Goal: Task Accomplishment & Management: Manage account settings

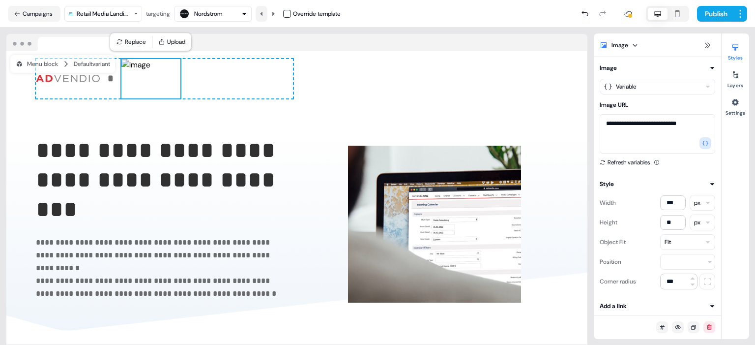
click at [264, 13] on icon at bounding box center [262, 14] width 6 height 6
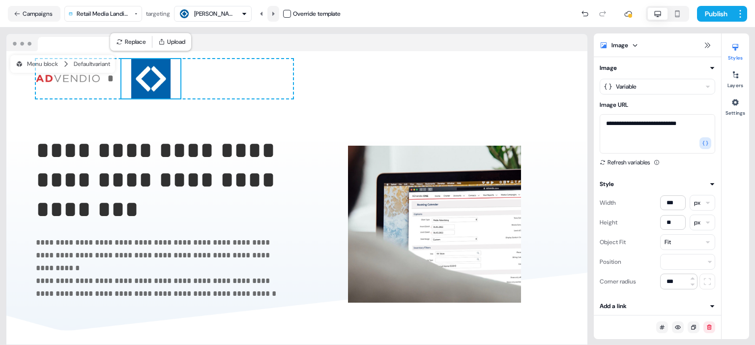
click at [272, 13] on icon at bounding box center [273, 14] width 6 height 6
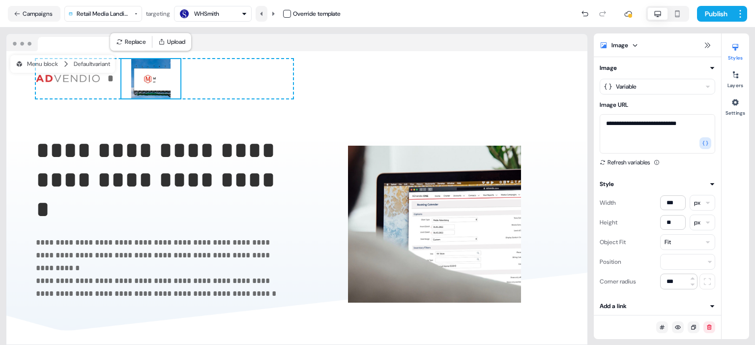
click at [262, 12] on icon at bounding box center [261, 13] width 2 height 4
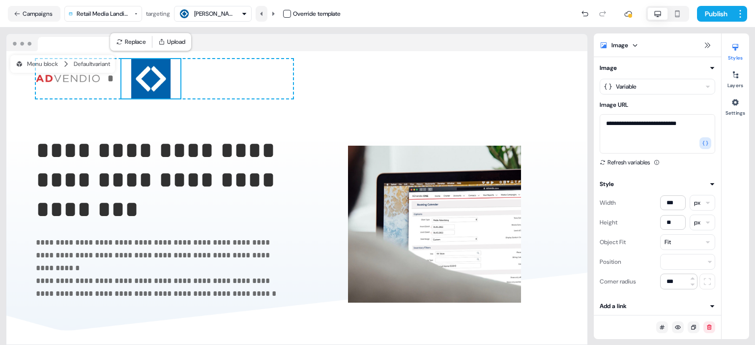
click at [262, 12] on icon at bounding box center [261, 13] width 2 height 4
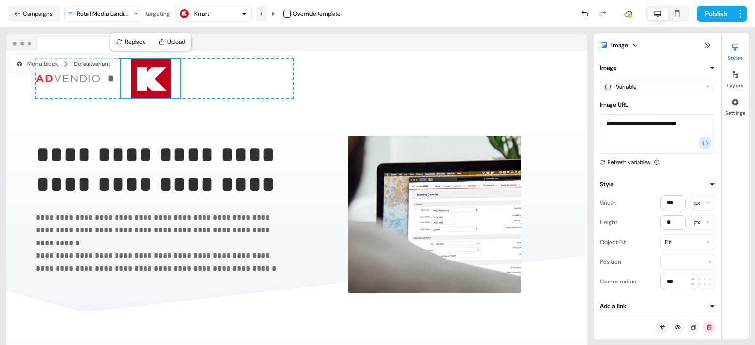
click at [262, 12] on icon at bounding box center [261, 13] width 2 height 4
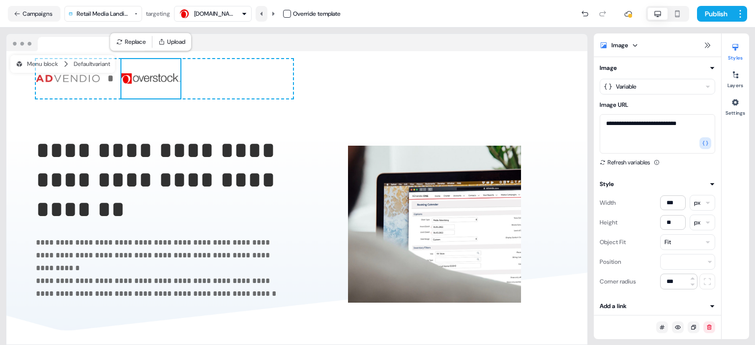
click at [262, 12] on icon at bounding box center [261, 13] width 2 height 4
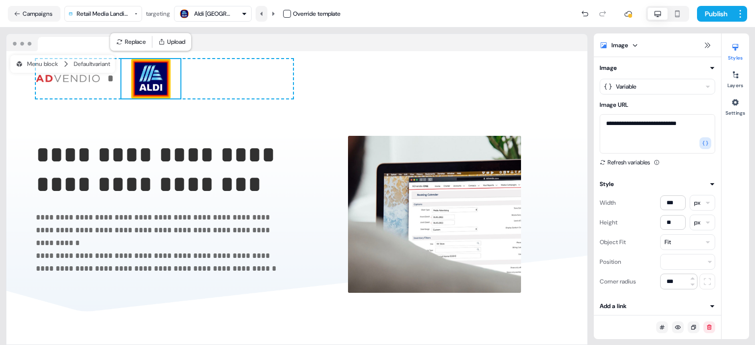
click at [262, 12] on icon at bounding box center [261, 13] width 2 height 4
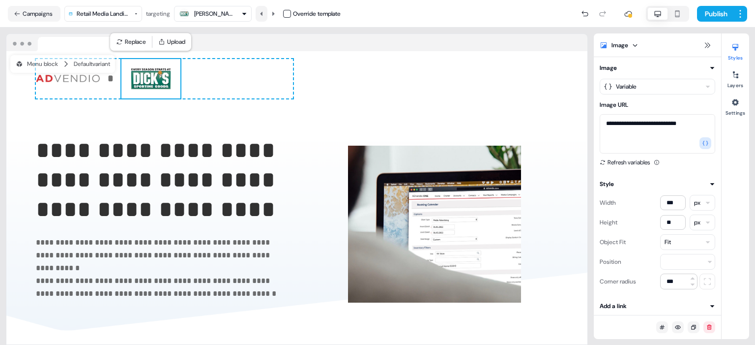
click at [262, 12] on icon at bounding box center [261, 13] width 2 height 4
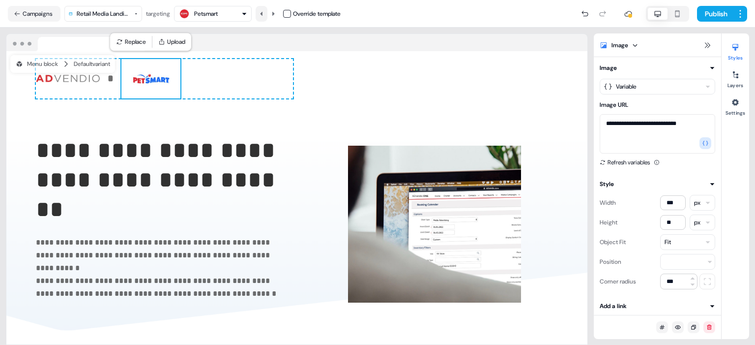
click at [262, 12] on icon at bounding box center [261, 13] width 2 height 4
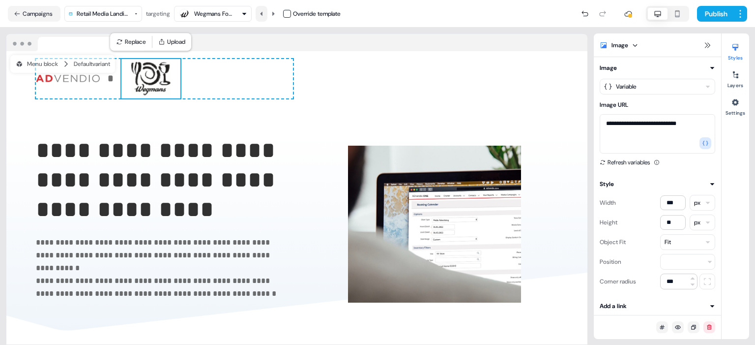
click at [262, 12] on icon at bounding box center [261, 13] width 2 height 4
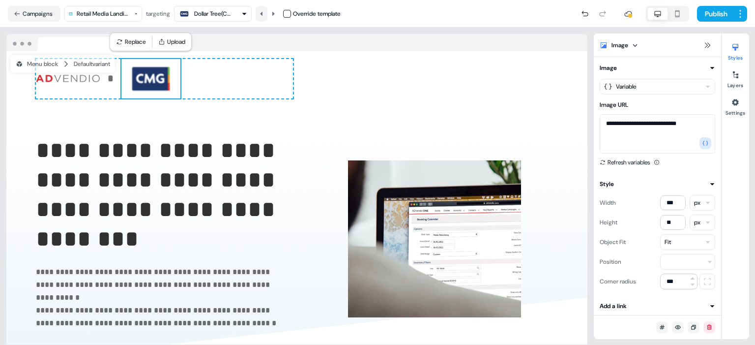
click at [262, 12] on icon at bounding box center [261, 13] width 2 height 4
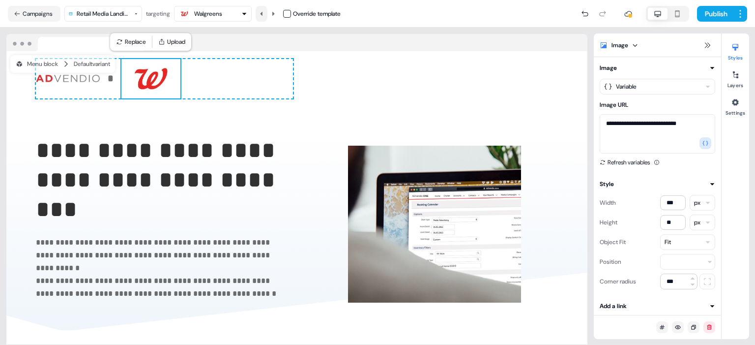
click at [262, 12] on icon at bounding box center [261, 13] width 2 height 4
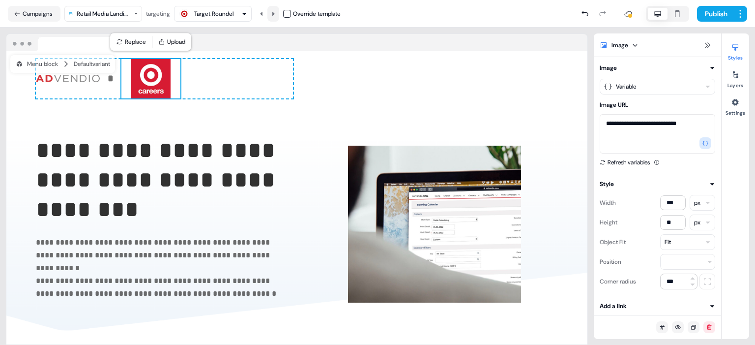
click at [276, 14] on icon at bounding box center [273, 14] width 6 height 6
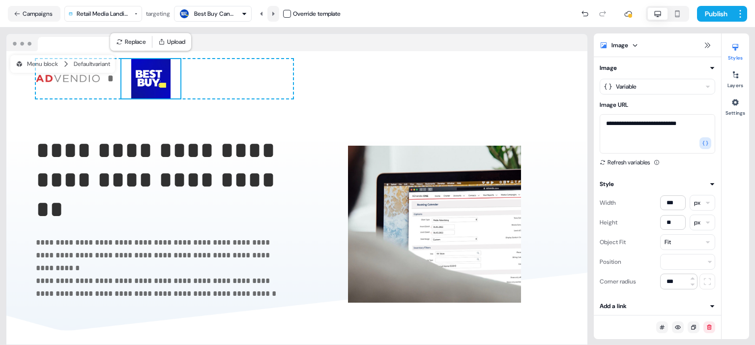
click at [276, 14] on icon at bounding box center [273, 14] width 6 height 6
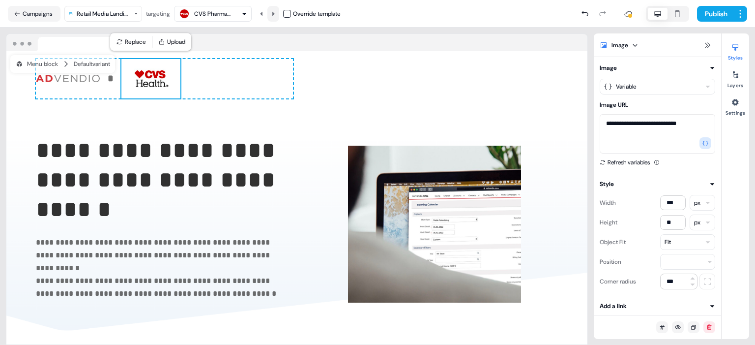
click at [276, 14] on icon at bounding box center [273, 14] width 6 height 6
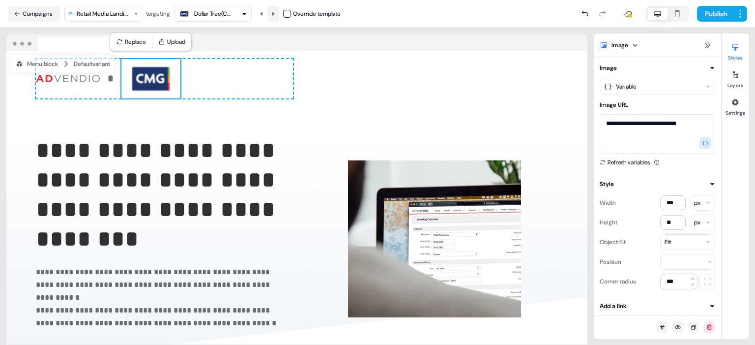
click at [276, 14] on icon at bounding box center [273, 14] width 6 height 6
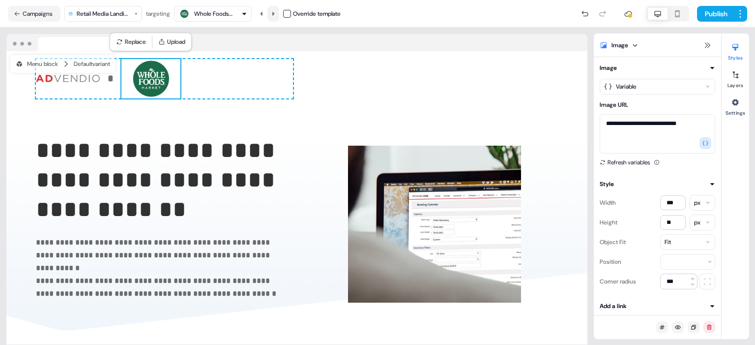
click at [276, 14] on icon at bounding box center [273, 14] width 6 height 6
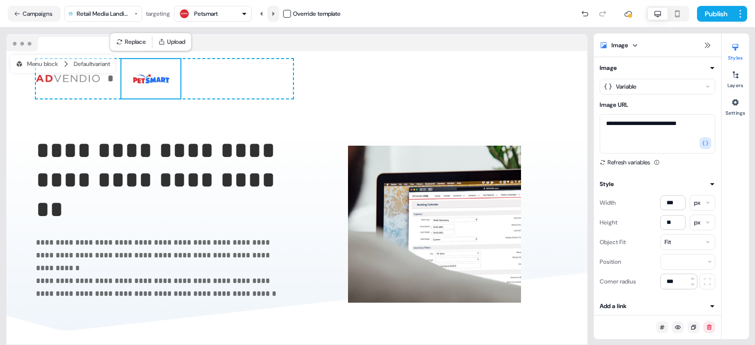
click at [276, 14] on icon at bounding box center [273, 14] width 6 height 6
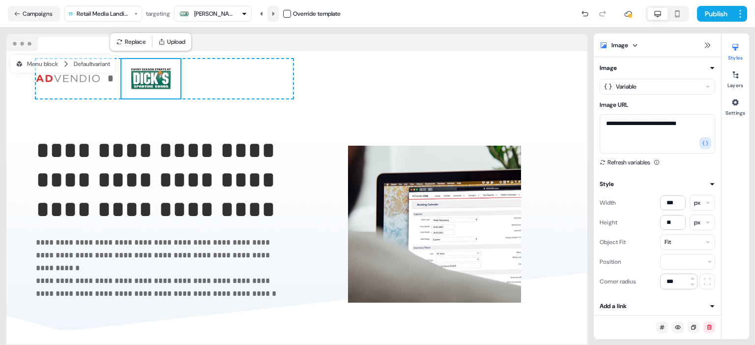
click at [276, 14] on icon at bounding box center [273, 14] width 6 height 6
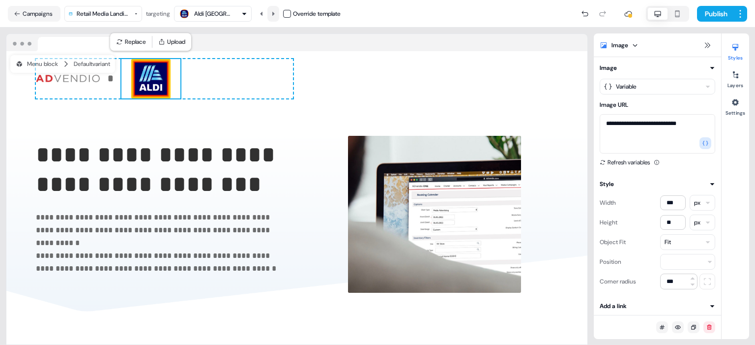
click at [276, 14] on icon at bounding box center [273, 14] width 6 height 6
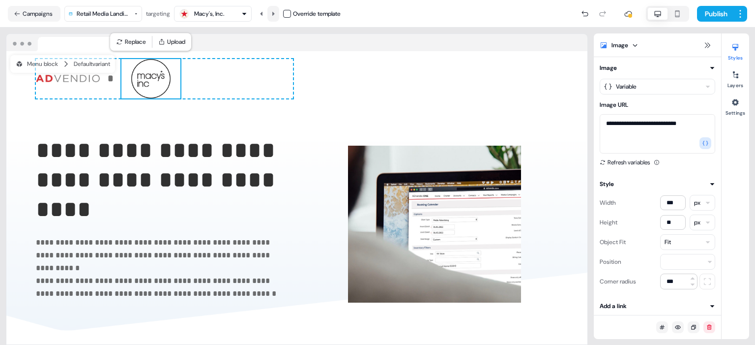
click at [276, 14] on icon at bounding box center [273, 14] width 6 height 6
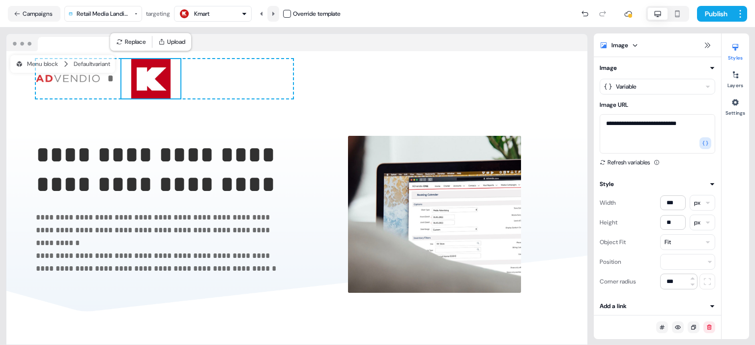
click at [276, 14] on icon at bounding box center [273, 14] width 6 height 6
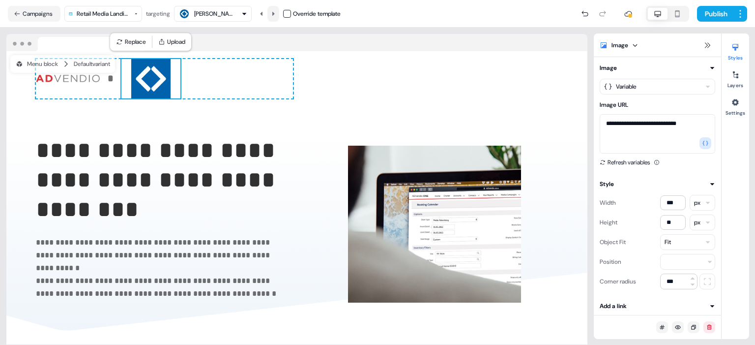
click at [276, 14] on icon at bounding box center [273, 14] width 6 height 6
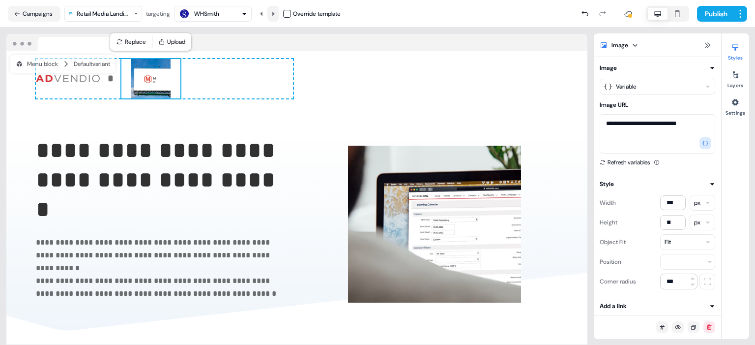
click at [276, 14] on icon at bounding box center [273, 14] width 6 height 6
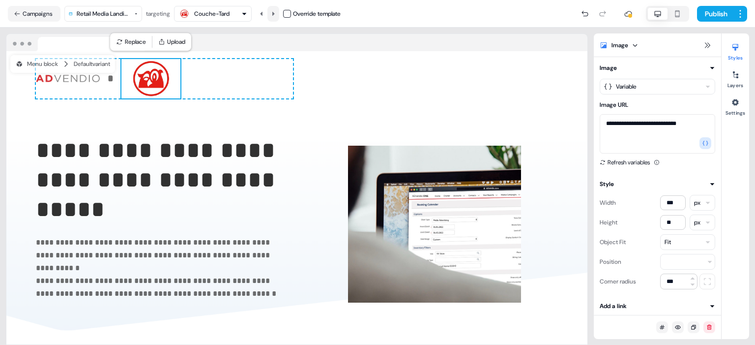
click at [276, 14] on icon at bounding box center [273, 14] width 6 height 6
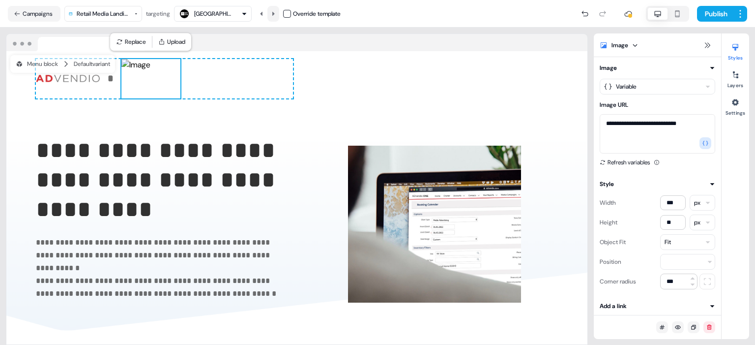
click at [276, 14] on icon at bounding box center [273, 14] width 6 height 6
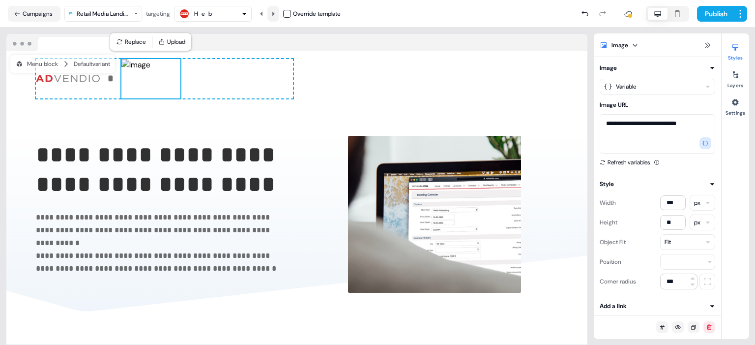
click at [276, 14] on icon at bounding box center [273, 14] width 6 height 6
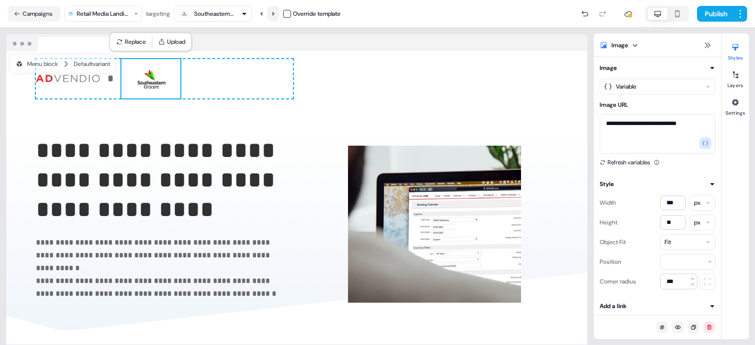
click at [276, 14] on icon at bounding box center [273, 14] width 6 height 6
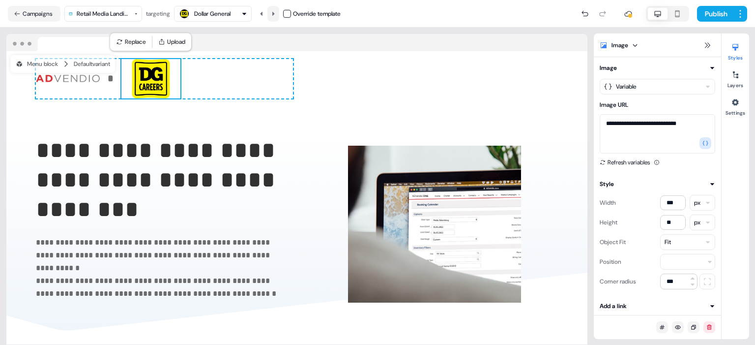
click at [276, 14] on icon at bounding box center [273, 14] width 6 height 6
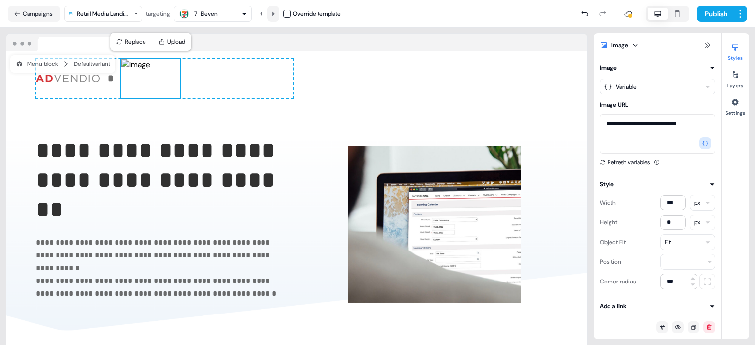
click at [276, 14] on icon at bounding box center [273, 14] width 6 height 6
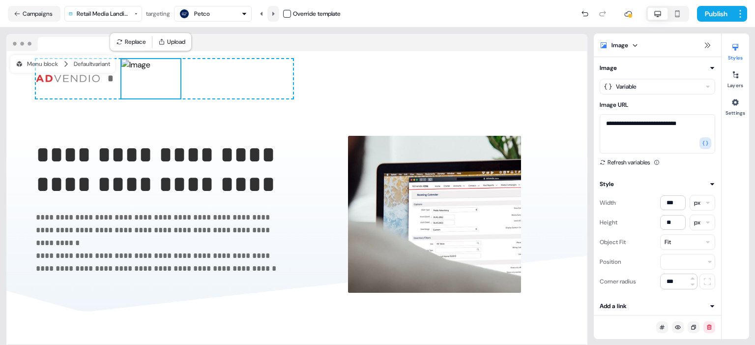
click at [276, 14] on icon at bounding box center [273, 14] width 6 height 6
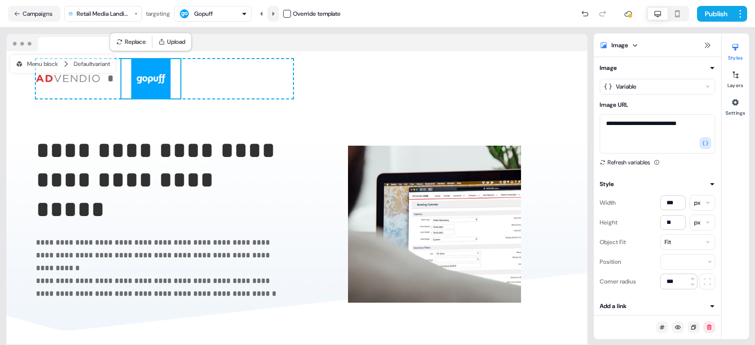
click at [276, 14] on icon at bounding box center [273, 14] width 6 height 6
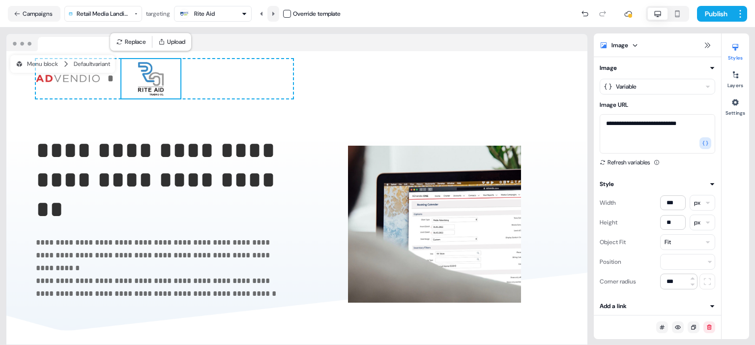
click at [276, 14] on icon at bounding box center [273, 14] width 6 height 6
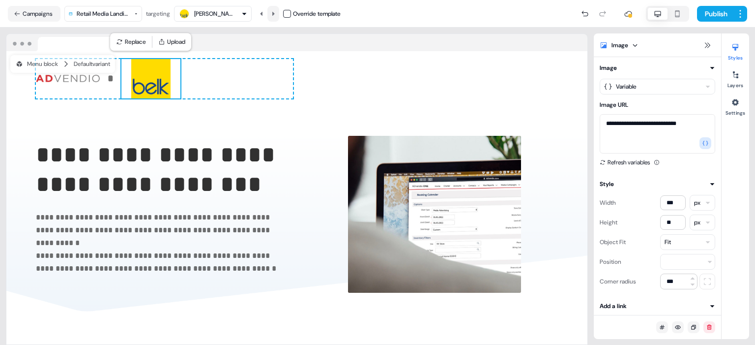
click at [276, 14] on icon at bounding box center [273, 14] width 6 height 6
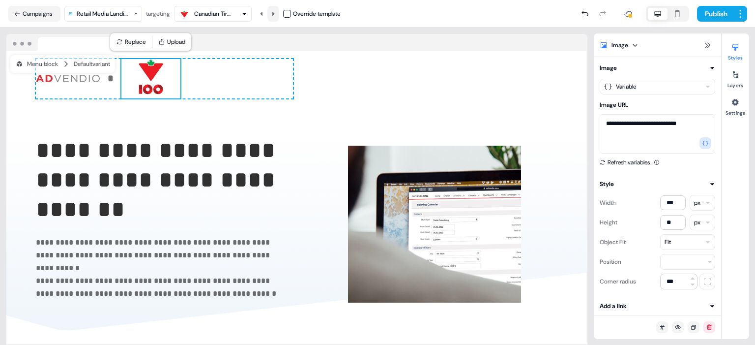
click at [276, 14] on icon at bounding box center [273, 14] width 6 height 6
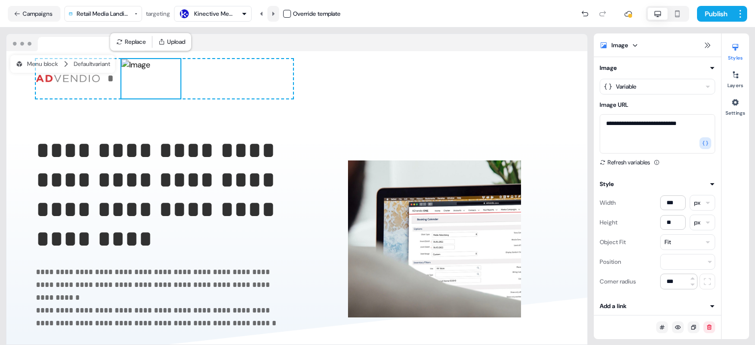
click at [276, 14] on icon at bounding box center [273, 14] width 6 height 6
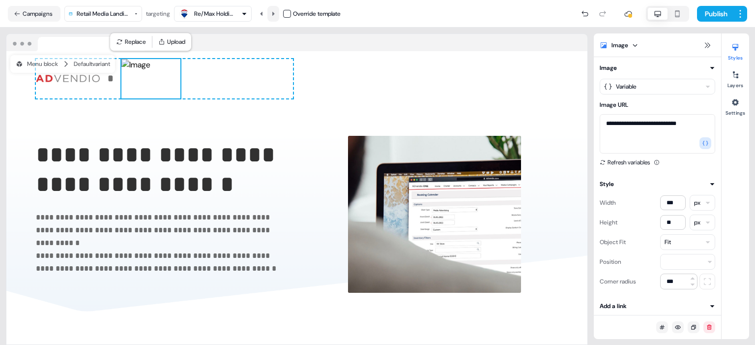
click at [276, 14] on icon at bounding box center [273, 14] width 6 height 6
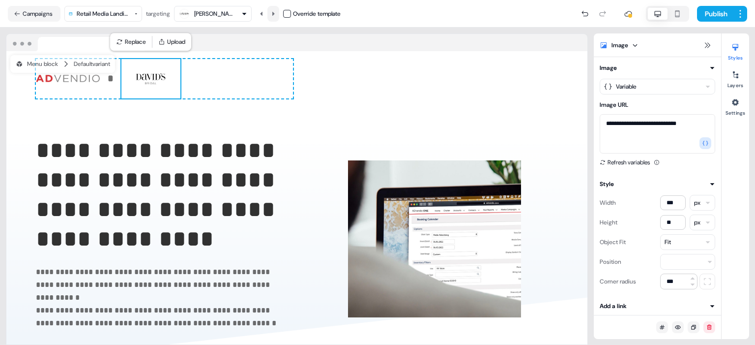
click at [276, 14] on icon at bounding box center [273, 14] width 6 height 6
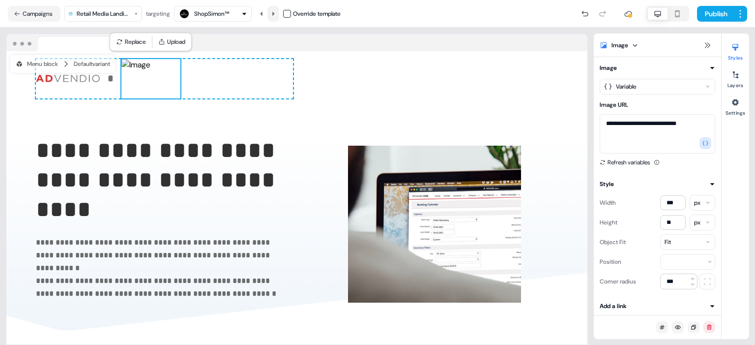
click at [276, 14] on icon at bounding box center [273, 14] width 6 height 6
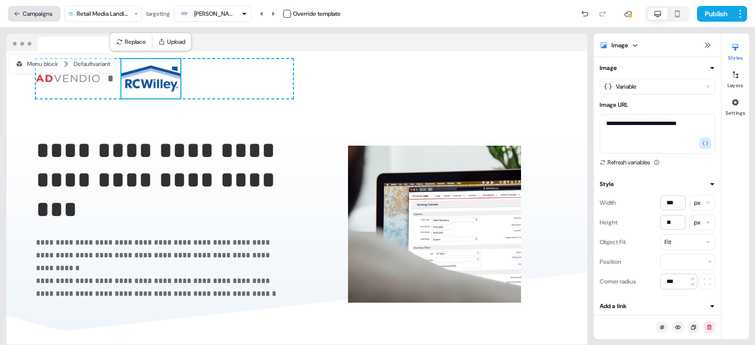
click at [35, 16] on button "Campaigns" at bounding box center [34, 14] width 53 height 16
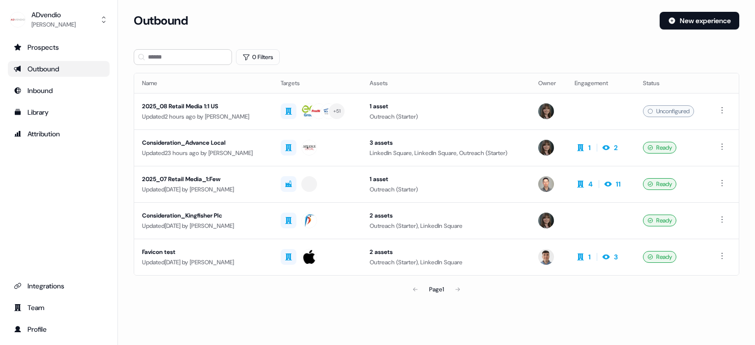
click at [87, 69] on div "Outbound" at bounding box center [59, 69] width 90 height 10
click at [182, 102] on div "2025_08 Retail Media 1:1 US" at bounding box center [203, 106] width 123 height 10
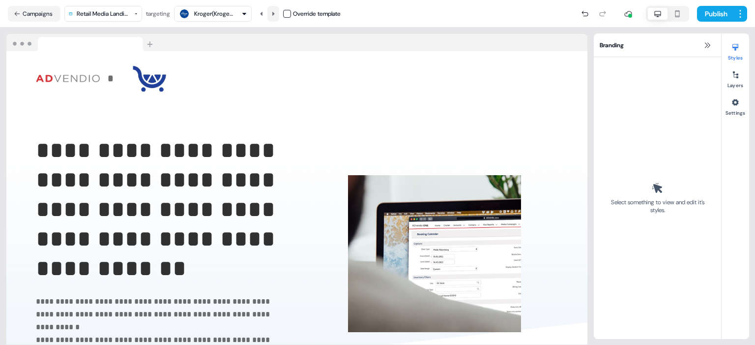
click at [276, 12] on icon at bounding box center [273, 14] width 6 height 6
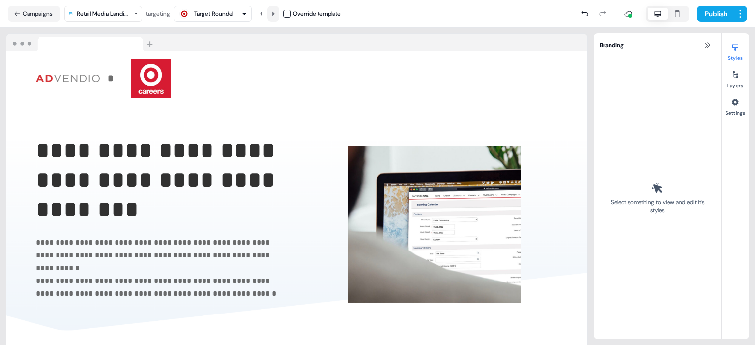
click at [276, 12] on icon at bounding box center [273, 14] width 6 height 6
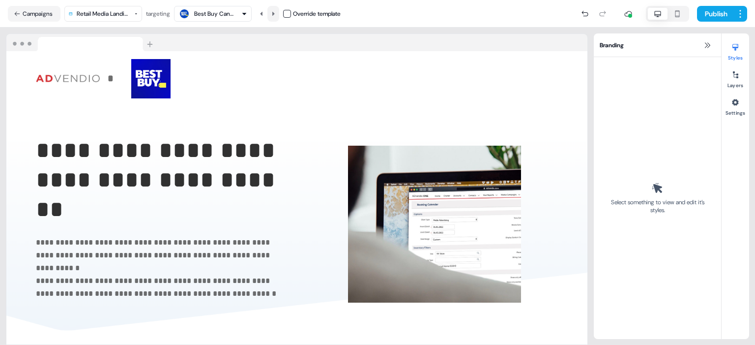
click at [276, 12] on icon at bounding box center [273, 14] width 6 height 6
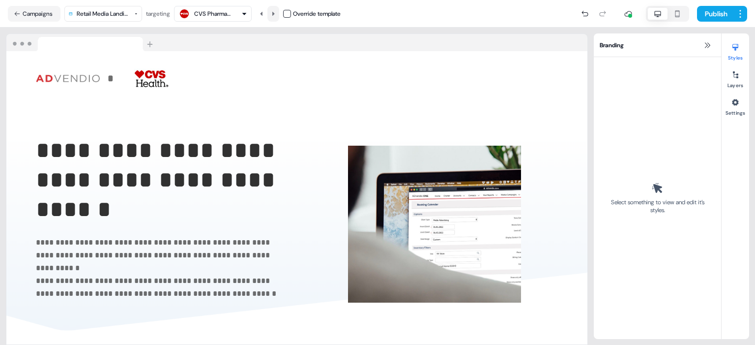
click at [276, 12] on icon at bounding box center [273, 14] width 6 height 6
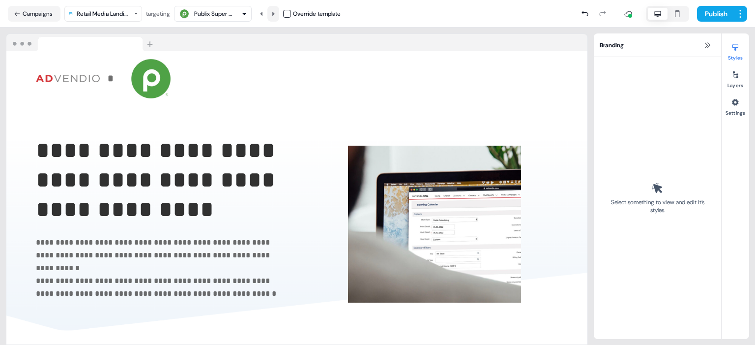
click at [276, 12] on icon at bounding box center [273, 14] width 6 height 6
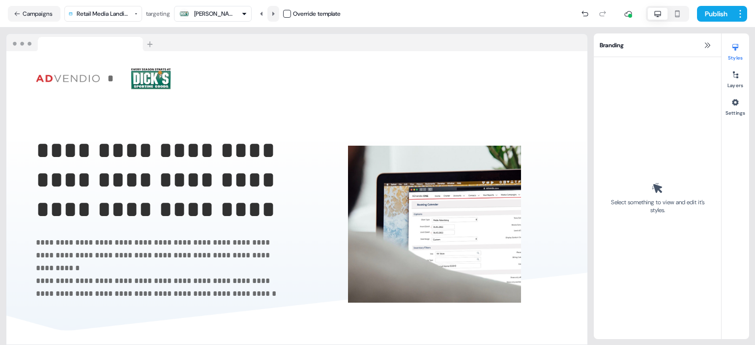
click at [276, 12] on icon at bounding box center [273, 14] width 6 height 6
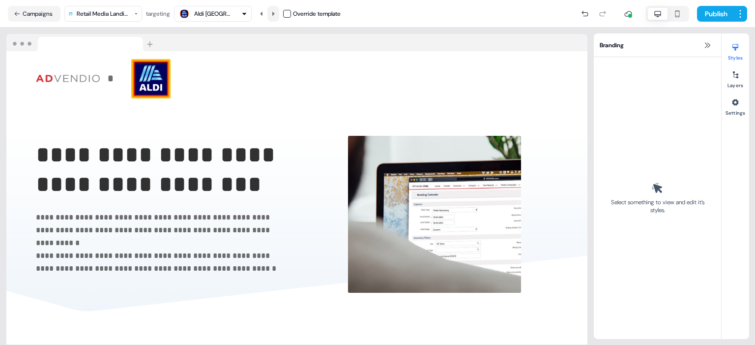
click at [276, 12] on icon at bounding box center [273, 14] width 6 height 6
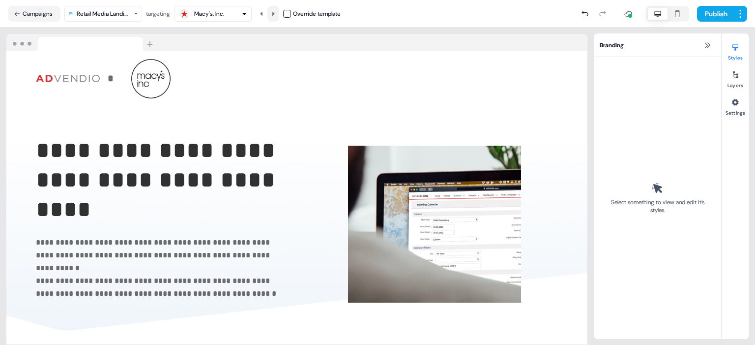
click at [276, 12] on icon at bounding box center [273, 14] width 6 height 6
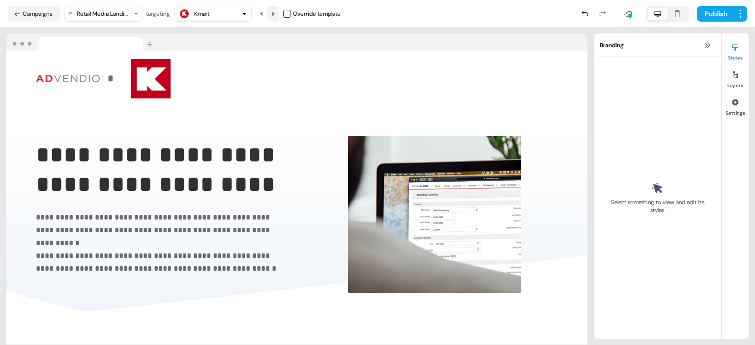
click at [276, 12] on icon at bounding box center [273, 14] width 6 height 6
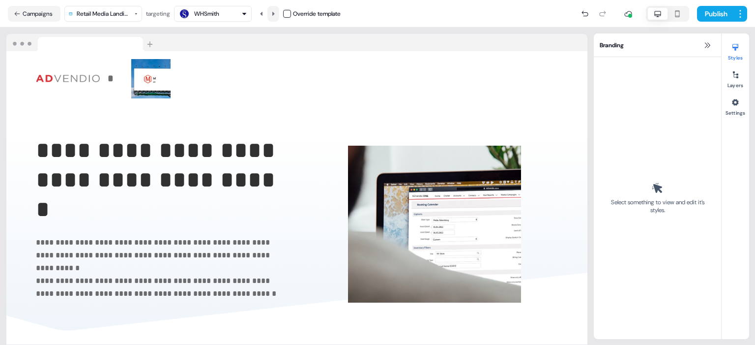
click at [276, 12] on icon at bounding box center [273, 14] width 6 height 6
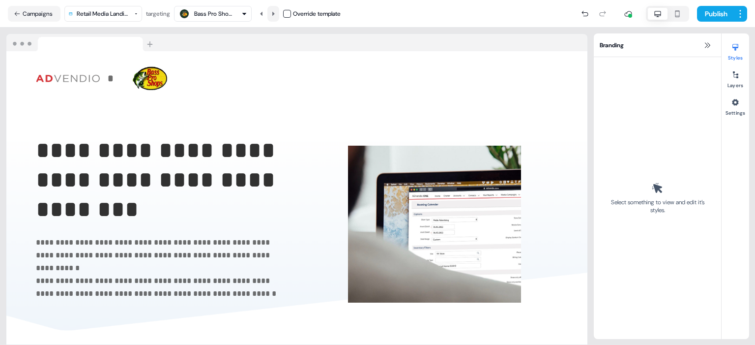
click at [276, 12] on icon at bounding box center [273, 14] width 6 height 6
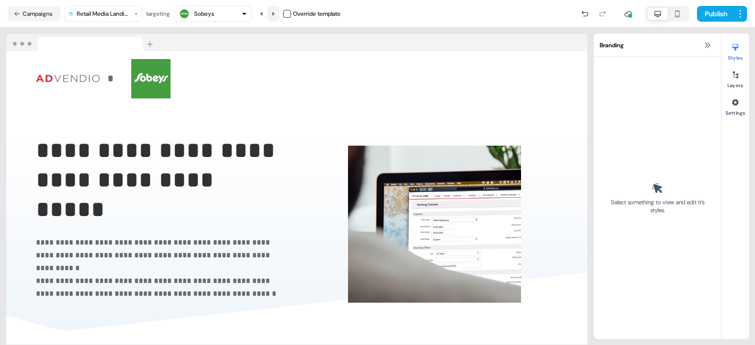
click at [276, 12] on icon at bounding box center [273, 14] width 6 height 6
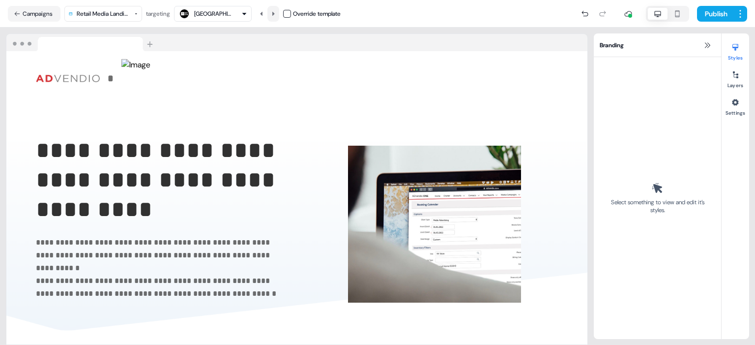
click at [276, 12] on icon at bounding box center [273, 14] width 6 height 6
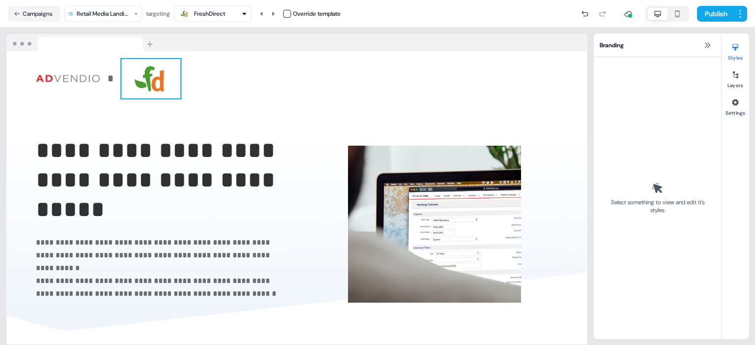
click at [157, 69] on img at bounding box center [150, 78] width 59 height 39
